Goal: Communication & Community: Ask a question

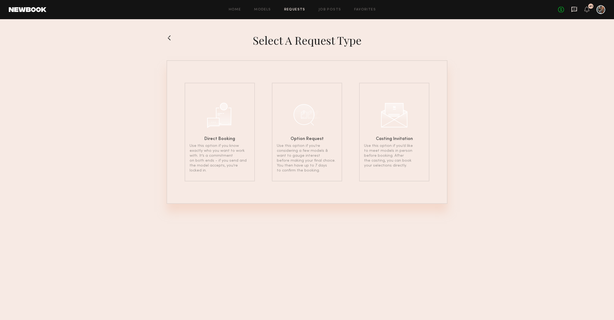
click at [573, 8] on icon at bounding box center [574, 9] width 6 height 6
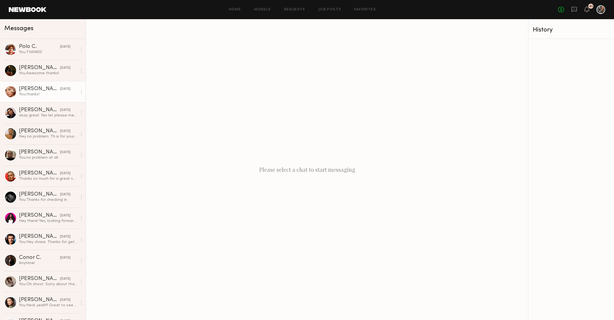
click at [22, 91] on div "[PERSON_NAME]" at bounding box center [39, 88] width 41 height 5
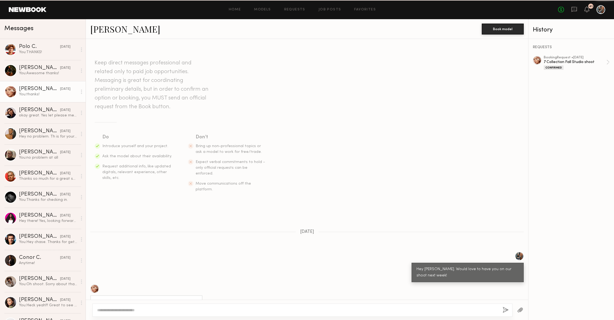
scroll to position [196, 0]
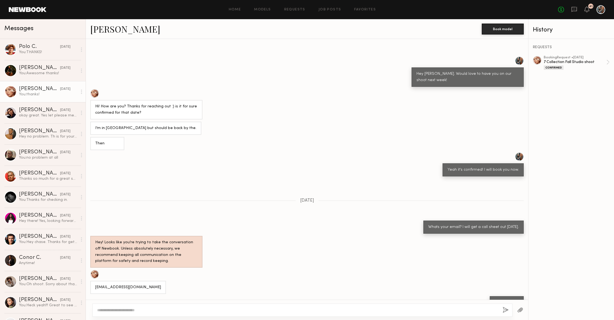
click at [152, 310] on textarea at bounding box center [297, 310] width 401 height 5
type textarea "**********"
click at [506, 312] on button "button" at bounding box center [506, 310] width 6 height 7
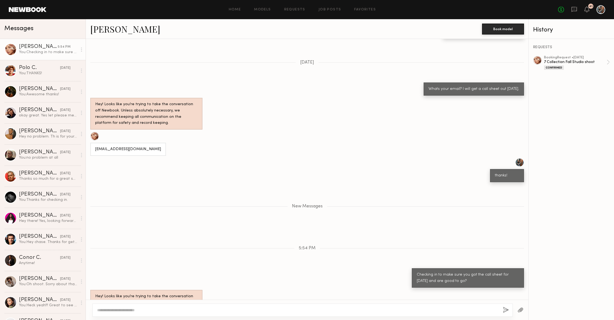
scroll to position [345, 0]
